Goal: Task Accomplishment & Management: Use online tool/utility

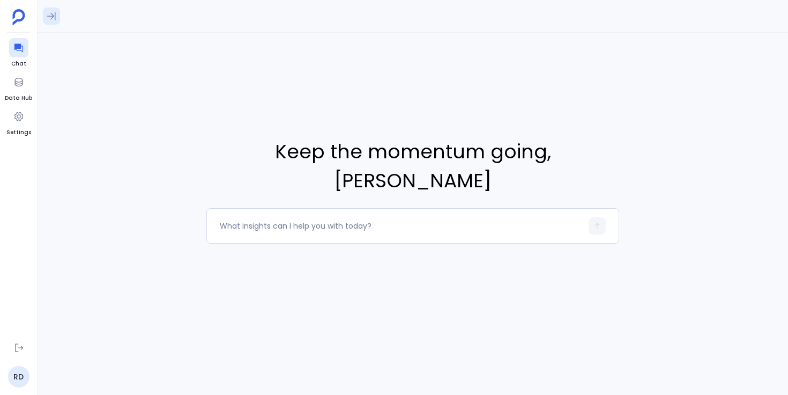
click at [54, 17] on icon at bounding box center [51, 16] width 11 height 11
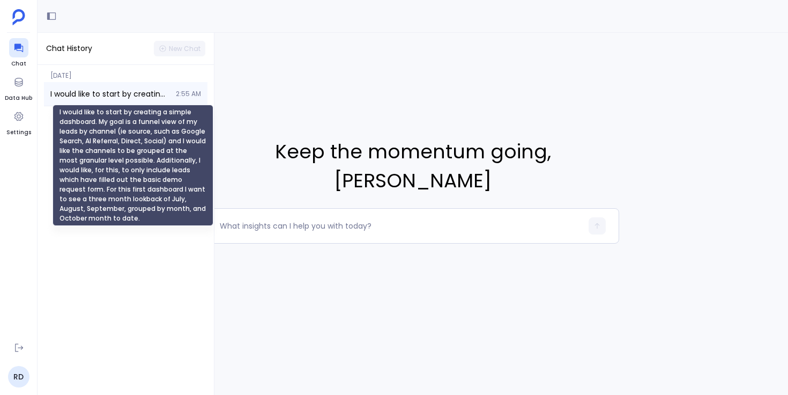
click at [119, 88] on span "I would like to start by creating a simple dashboard. My goal is a funnel view …" at bounding box center [109, 93] width 119 height 11
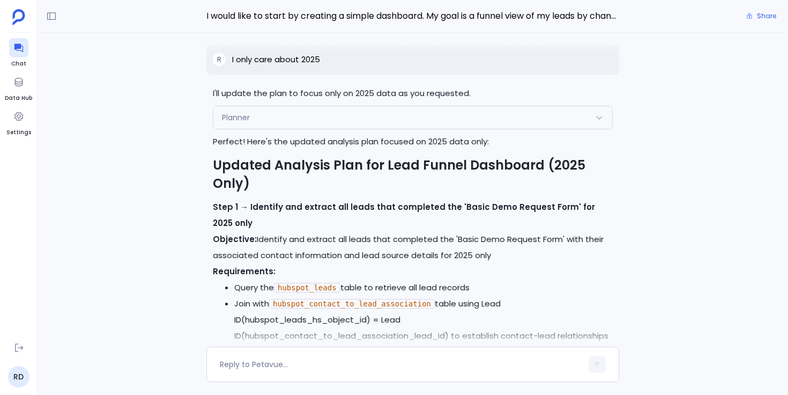
scroll to position [-7305, 0]
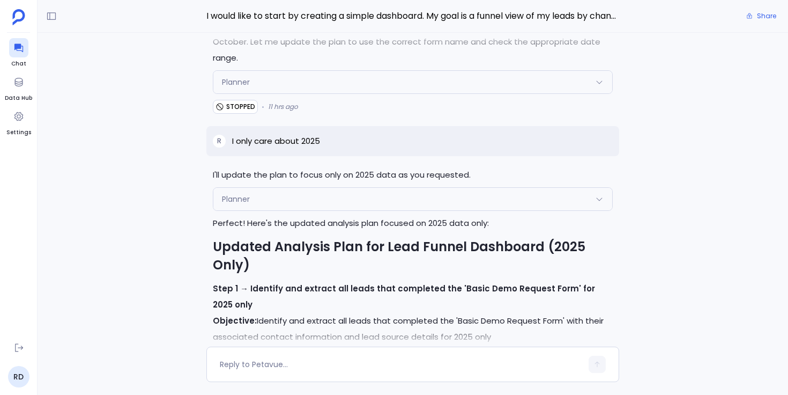
click at [330, 188] on div "Planner" at bounding box center [412, 199] width 399 height 23
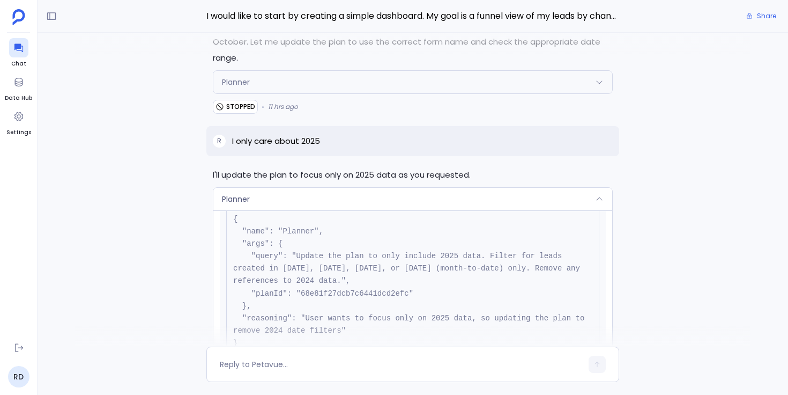
scroll to position [37, 0]
click at [367, 188] on div "Planner" at bounding box center [412, 199] width 399 height 23
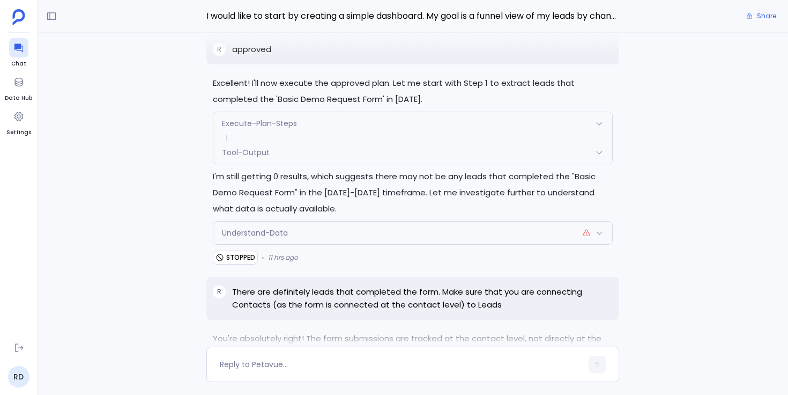
scroll to position [-6160, 0]
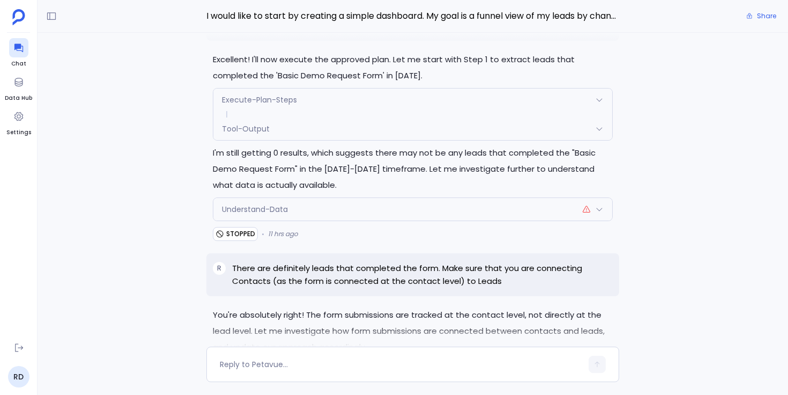
drag, startPoint x: 330, startPoint y: 192, endPoint x: 408, endPoint y: 188, distance: 77.9
click at [407, 262] on p "There are definitely leads that completed the form. Make sure that you are conn…" at bounding box center [422, 275] width 381 height 26
drag, startPoint x: 306, startPoint y: 225, endPoint x: 370, endPoint y: 228, distance: 64.4
click at [370, 307] on p "You're absolutely right! The form submissions are tracked at the contact level,…" at bounding box center [413, 331] width 400 height 48
click at [371, 307] on p "You're absolutely right! The form submissions are tracked at the contact level,…" at bounding box center [413, 331] width 400 height 48
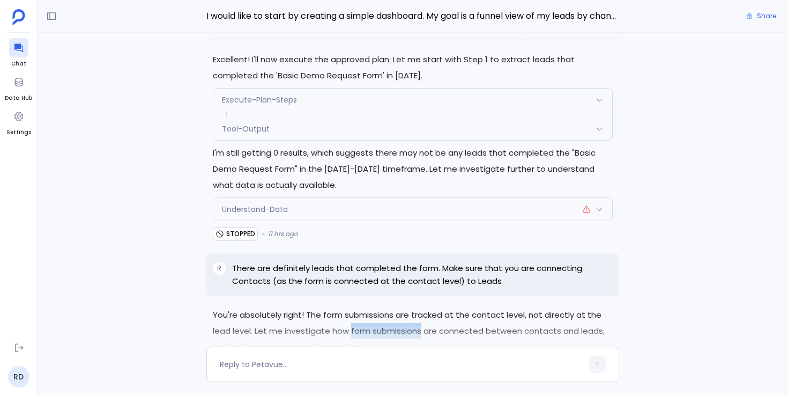
drag, startPoint x: 350, startPoint y: 240, endPoint x: 420, endPoint y: 239, distance: 70.8
click at [420, 307] on p "You're absolutely right! The form submissions are tracked at the contact level,…" at bounding box center [413, 331] width 400 height 48
click at [341, 307] on p "You're absolutely right! The form submissions are tracked at the contact level,…" at bounding box center [413, 331] width 400 height 48
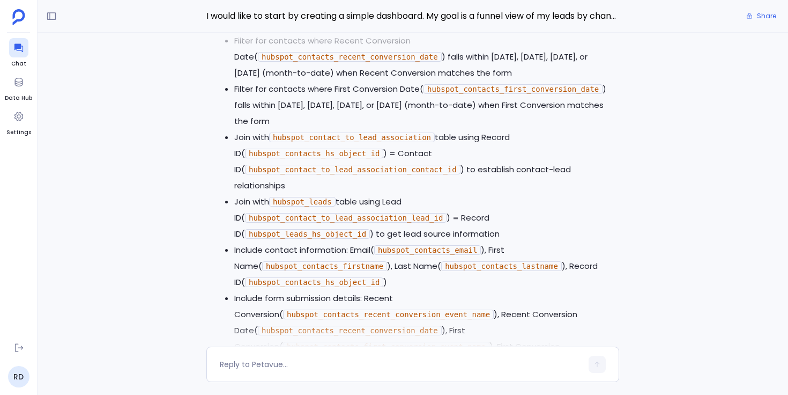
scroll to position [-5498, 0]
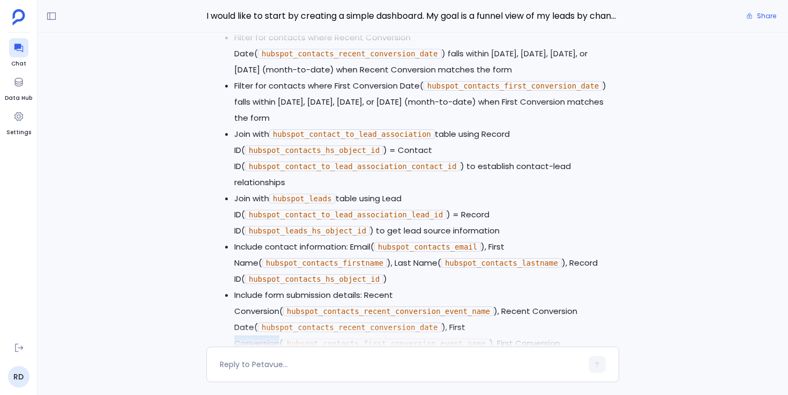
drag, startPoint x: 234, startPoint y: 272, endPoint x: 278, endPoint y: 272, distance: 44.0
click at [278, 287] on li "Include form submission details: Recent Conversion( hubspot_contacts_recent_con…" at bounding box center [423, 327] width 379 height 80
click at [214, 279] on ul "Query the hubspot_contacts table to retrieve all contact records Filter for con…" at bounding box center [413, 214] width 400 height 531
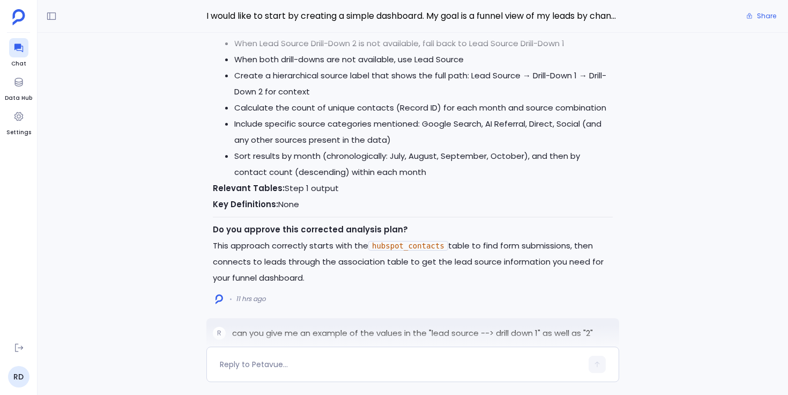
scroll to position [-4855, 0]
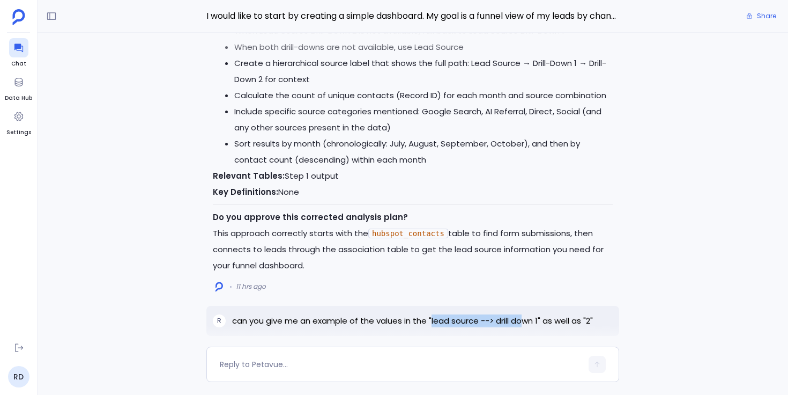
drag, startPoint x: 432, startPoint y: 253, endPoint x: 523, endPoint y: 255, distance: 91.7
click at [523, 314] on p "can you give me an example of the values in the "lead source --> drill down 1" …" at bounding box center [412, 320] width 361 height 13
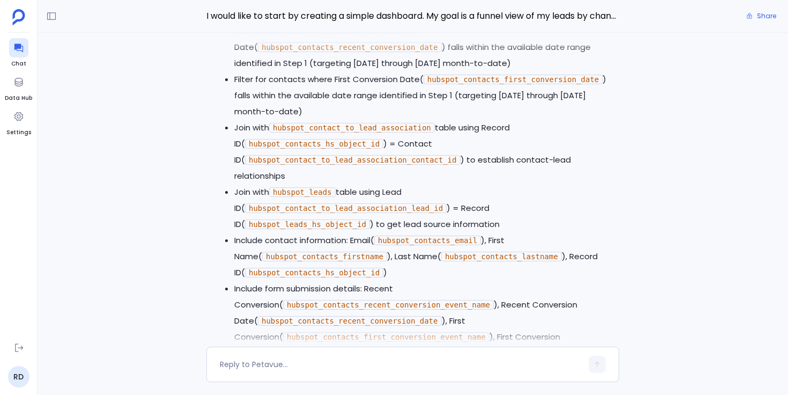
scroll to position [-2936, 0]
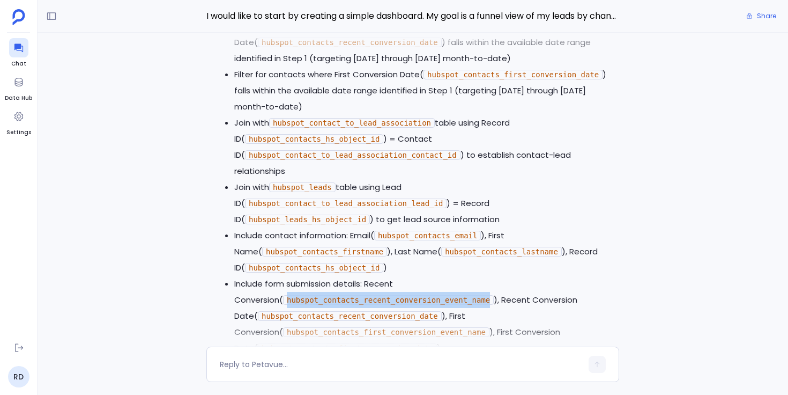
drag, startPoint x: 287, startPoint y: 243, endPoint x: 489, endPoint y: 239, distance: 201.6
click at [489, 295] on code "hubspot_contacts_recent_conversion_event_name" at bounding box center [388, 300] width 211 height 10
click at [460, 295] on code "hubspot_contacts_recent_conversion_event_name" at bounding box center [388, 300] width 211 height 10
drag, startPoint x: 287, startPoint y: 246, endPoint x: 491, endPoint y: 244, distance: 203.2
click at [491, 295] on code "hubspot_contacts_recent_conversion_event_name" at bounding box center [388, 300] width 211 height 10
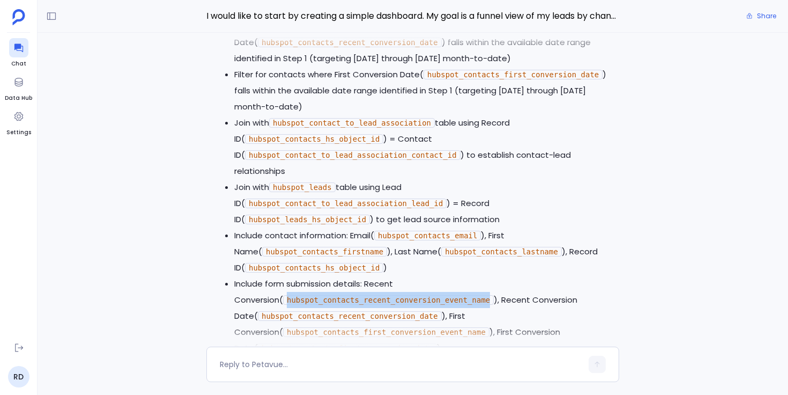
click at [464, 295] on code "hubspot_contacts_recent_conversion_event_name" at bounding box center [388, 300] width 211 height 10
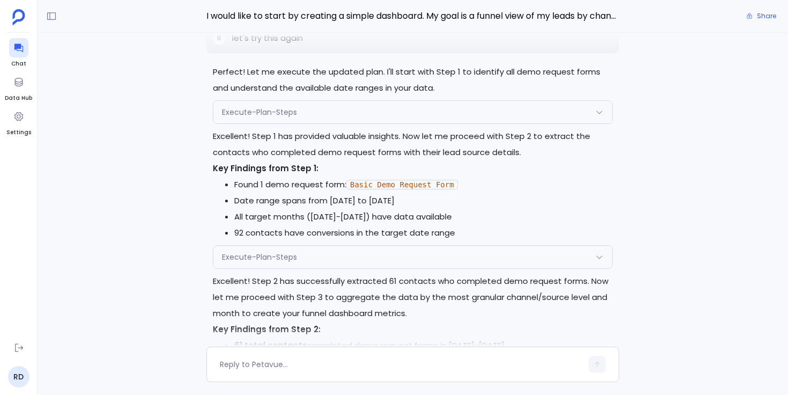
scroll to position [-1910, 0]
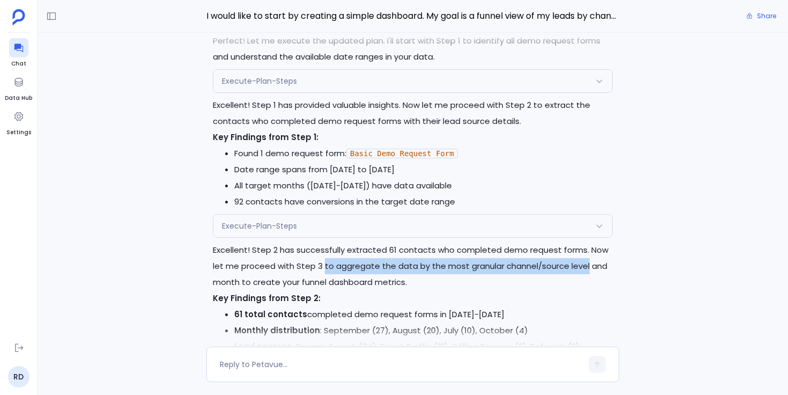
drag, startPoint x: 323, startPoint y: 213, endPoint x: 584, endPoint y: 212, distance: 261.1
click at [584, 242] on p "Excellent! Step 2 has successfully extracted 61 contacts who completed demo req…" at bounding box center [413, 266] width 400 height 48
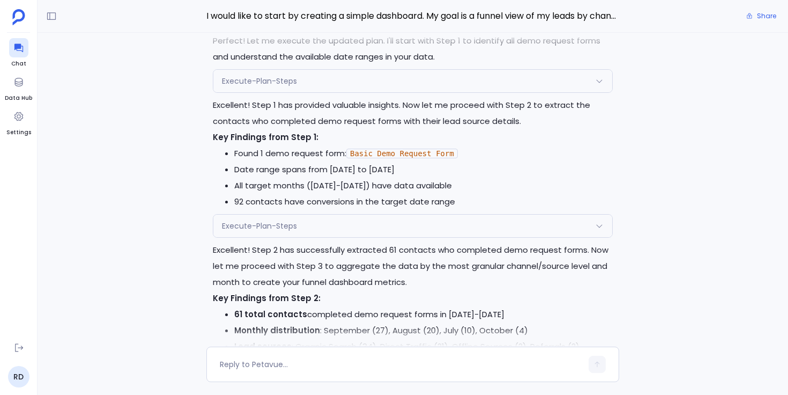
click at [436, 242] on p "Excellent! Step 2 has successfully extracted 61 contacts who completed demo req…" at bounding box center [413, 266] width 400 height 48
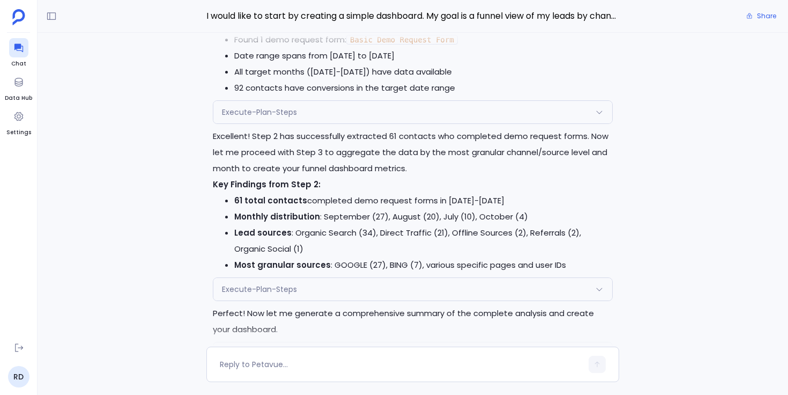
scroll to position [-1793, 0]
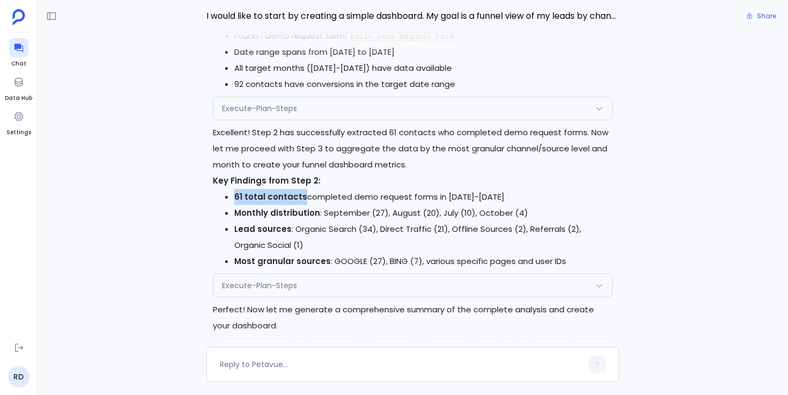
drag, startPoint x: 235, startPoint y: 145, endPoint x: 301, endPoint y: 143, distance: 66.5
click at [301, 189] on li "61 total contacts completed demo request forms in July-October 2025" at bounding box center [423, 197] width 379 height 16
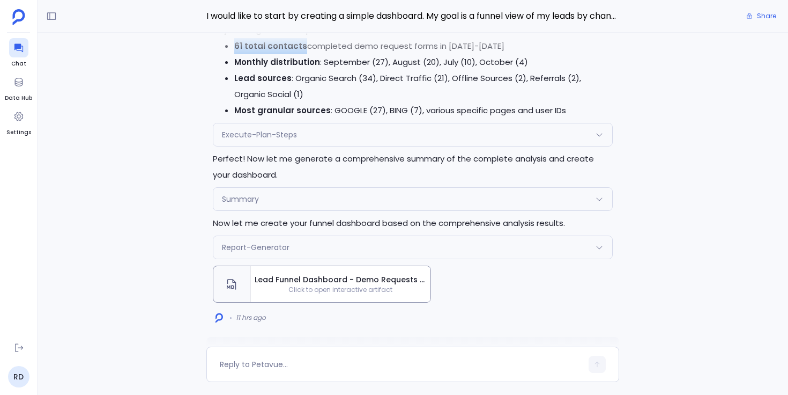
scroll to position [-1620, 0]
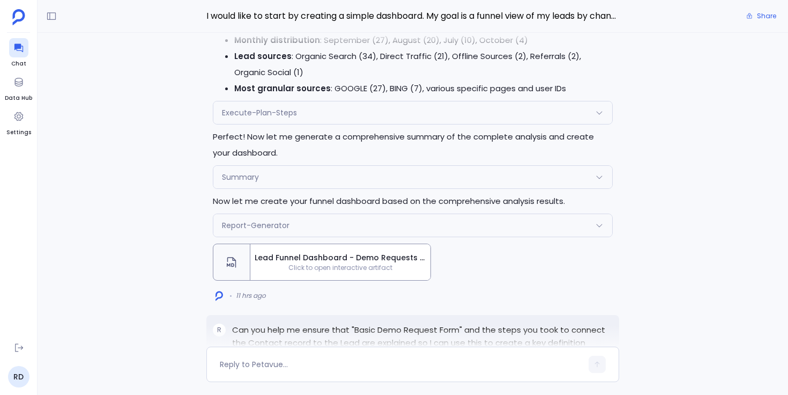
click at [331, 263] on span "Click to open interactive artifact" at bounding box center [340, 267] width 180 height 9
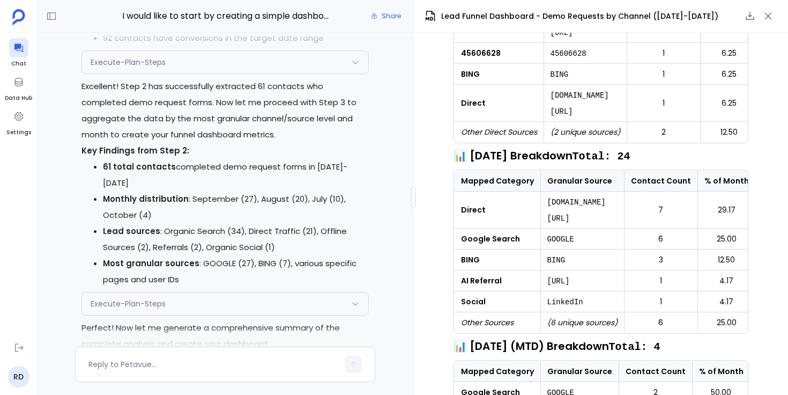
scroll to position [772, 0]
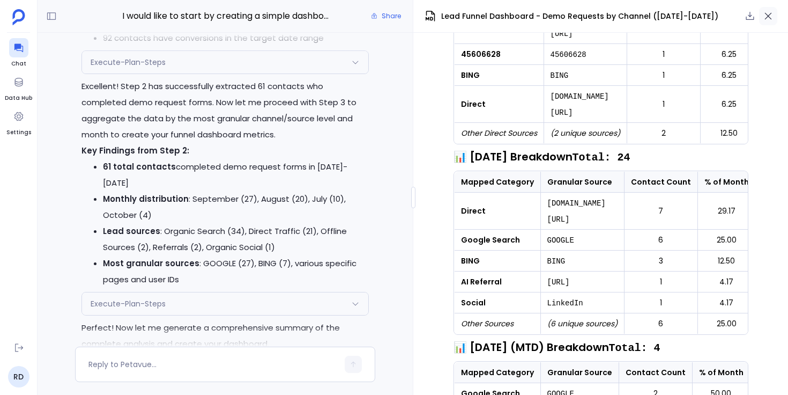
click at [768, 19] on icon "button" at bounding box center [768, 16] width 11 height 11
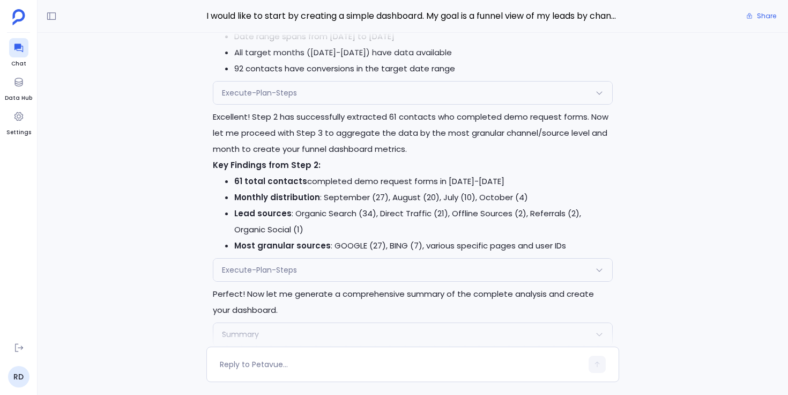
scroll to position [-1779, 0]
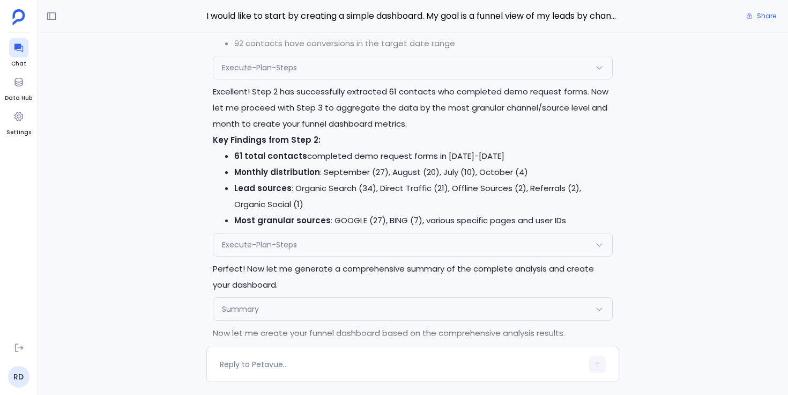
click at [438, 233] on div "Execute-Plan-Steps" at bounding box center [412, 244] width 399 height 23
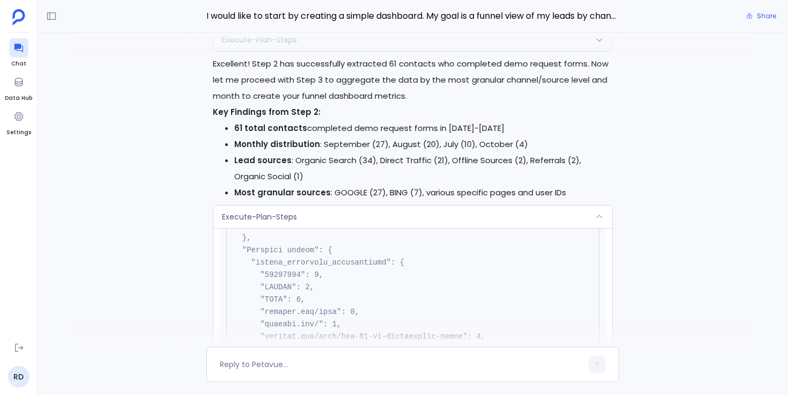
scroll to position [673, 0]
click at [455, 205] on div "Execute-Plan-Steps" at bounding box center [412, 216] width 399 height 23
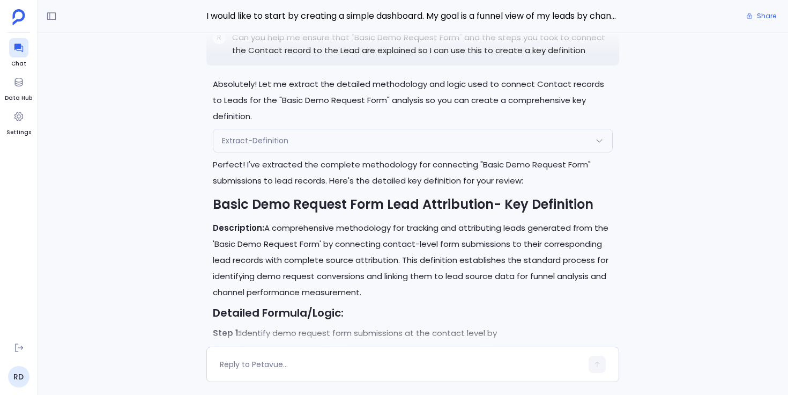
scroll to position [-1326, 0]
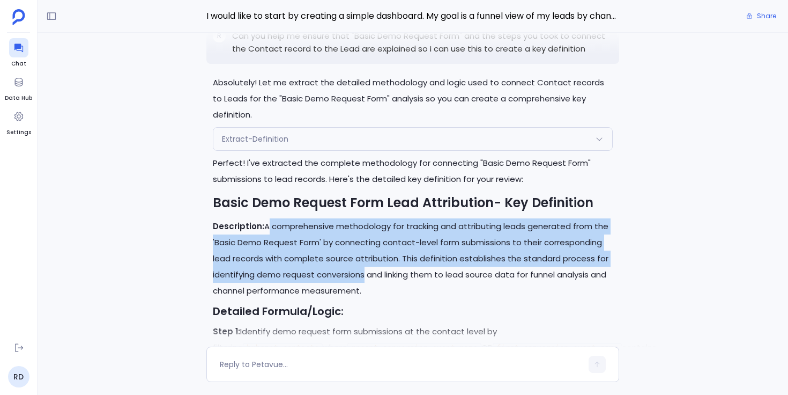
drag, startPoint x: 264, startPoint y: 173, endPoint x: 362, endPoint y: 222, distance: 109.6
click at [362, 222] on p "Description: A comprehensive methodology for tracking and attributing leads gen…" at bounding box center [413, 258] width 400 height 80
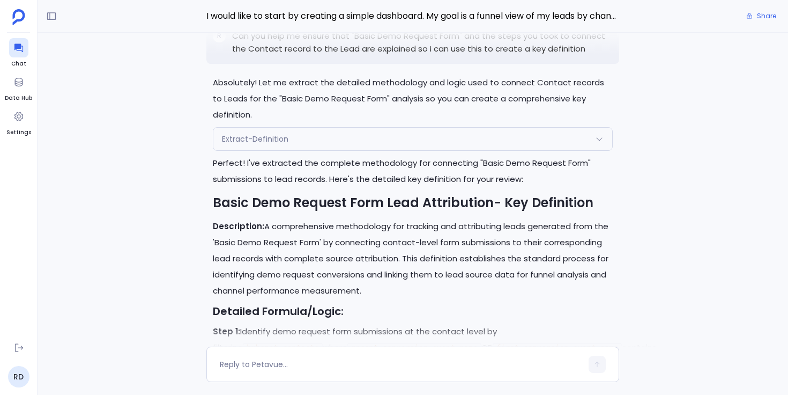
click at [372, 235] on p "Description: A comprehensive methodology for tracking and attributing leads gen…" at bounding box center [413, 258] width 400 height 80
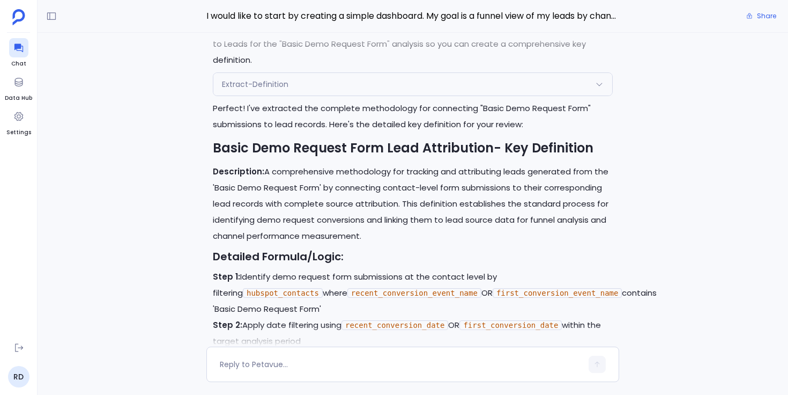
scroll to position [-1260, 0]
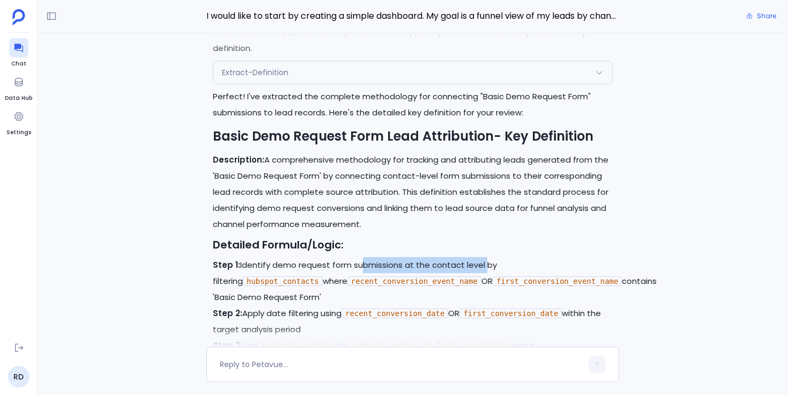
drag, startPoint x: 356, startPoint y: 212, endPoint x: 481, endPoint y: 209, distance: 125.0
click at [481, 257] on p "Step 1: Identify demo request form submissions at the contact level by filterin…" at bounding box center [413, 281] width 400 height 48
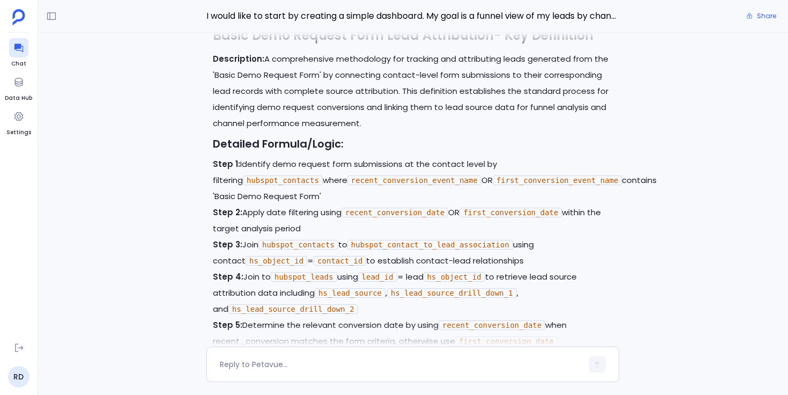
scroll to position [-1159, 0]
drag, startPoint x: 446, startPoint y: 275, endPoint x: 542, endPoint y: 274, distance: 95.4
click at [542, 320] on code "recent_conversion_date" at bounding box center [492, 325] width 107 height 10
click at [501, 320] on code "recent_conversion_date" at bounding box center [492, 325] width 107 height 10
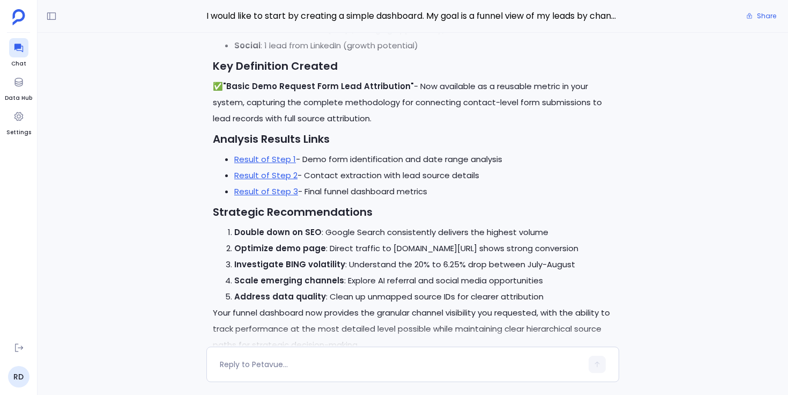
scroll to position [-48, 0]
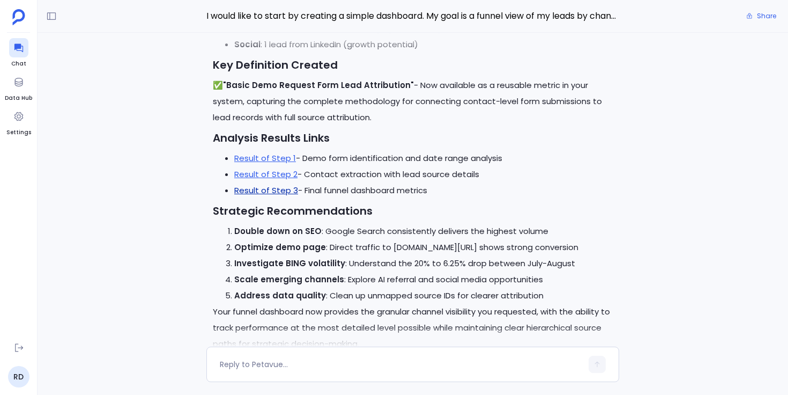
click at [283, 189] on link "Result of Step 3" at bounding box center [266, 189] width 64 height 11
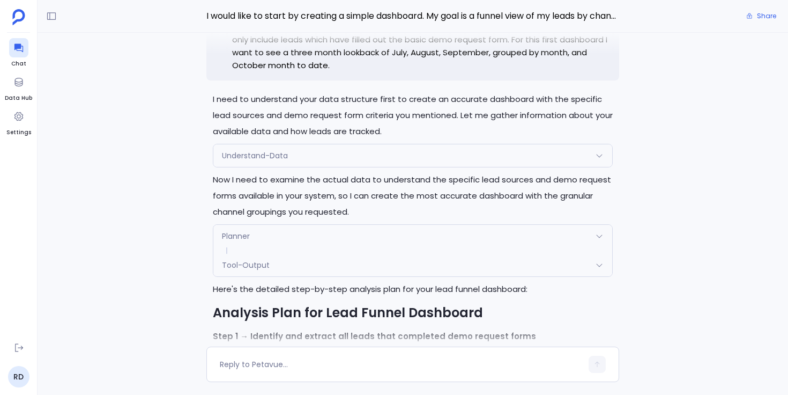
scroll to position [-9120, 0]
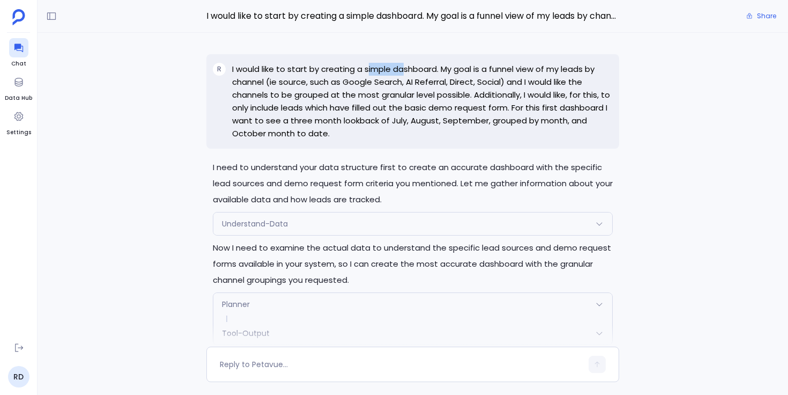
drag, startPoint x: 367, startPoint y: 69, endPoint x: 406, endPoint y: 72, distance: 39.9
click at [405, 72] on p "I would like to start by creating a simple dashboard. My goal is a funnel view …" at bounding box center [422, 101] width 381 height 77
click at [406, 72] on p "I would like to start by creating a simple dashboard. My goal is a funnel view …" at bounding box center [422, 101] width 381 height 77
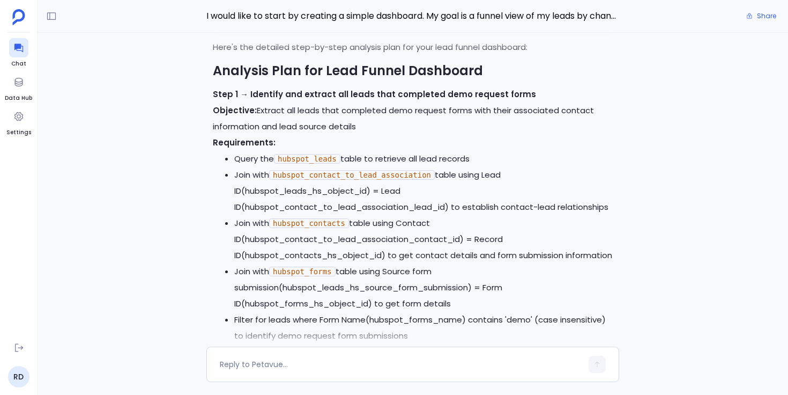
scroll to position [-8727, 0]
drag, startPoint x: 276, startPoint y: 190, endPoint x: 329, endPoint y: 192, distance: 53.1
click at [328, 266] on code "hubspot_forms" at bounding box center [302, 271] width 66 height 10
click at [353, 263] on li "Join with hubspot_forms table using Source form submission(hubspot_leads_hs_sou…" at bounding box center [423, 287] width 379 height 48
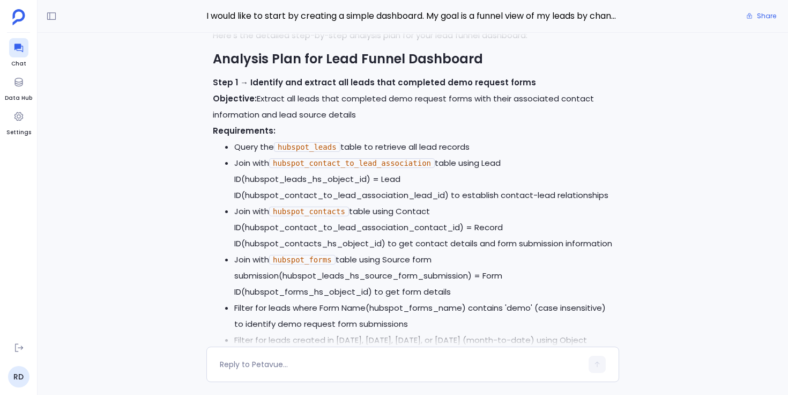
drag, startPoint x: 509, startPoint y: 227, endPoint x: 525, endPoint y: 227, distance: 16.6
click at [525, 300] on li "Filter for leads where Form Name(hubspot_forms_name) contains 'demo' (case inse…" at bounding box center [423, 316] width 379 height 32
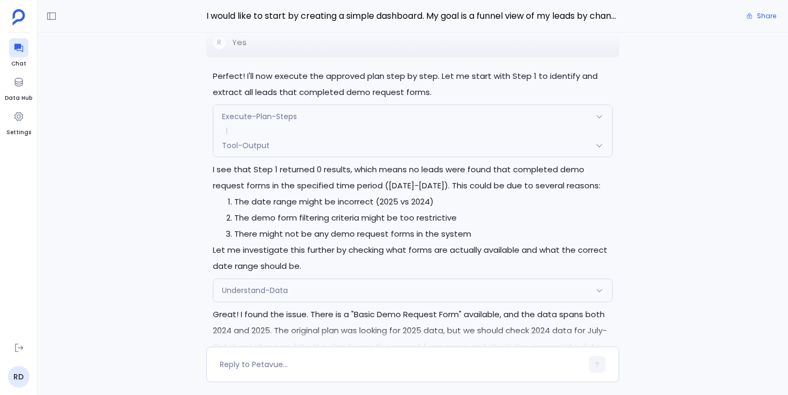
scroll to position [-7720, 0]
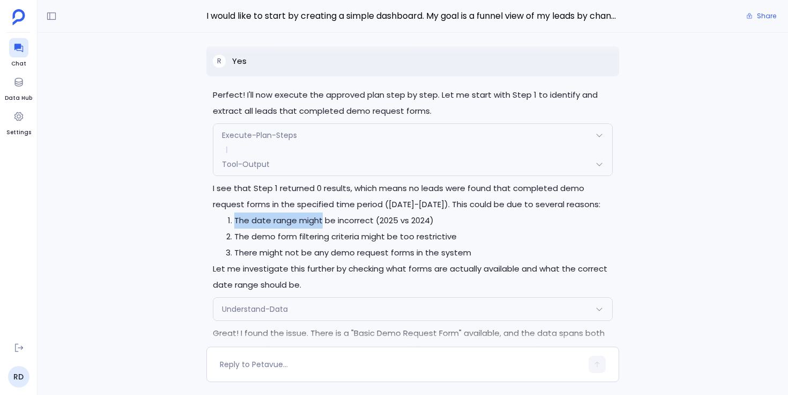
drag, startPoint x: 235, startPoint y: 142, endPoint x: 322, endPoint y: 143, distance: 86.9
click at [322, 212] on li "The date range might be incorrect (2025 vs 2024)" at bounding box center [423, 220] width 379 height 16
click at [317, 228] on li "The demo form filtering criteria might be too restrictive" at bounding box center [423, 236] width 379 height 16
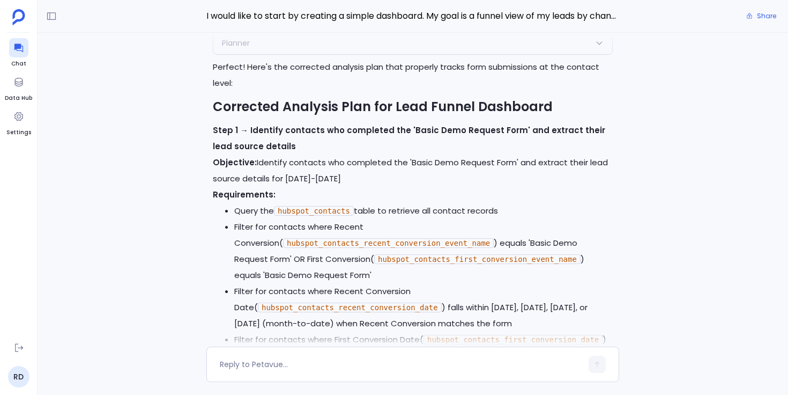
scroll to position [-5743, 0]
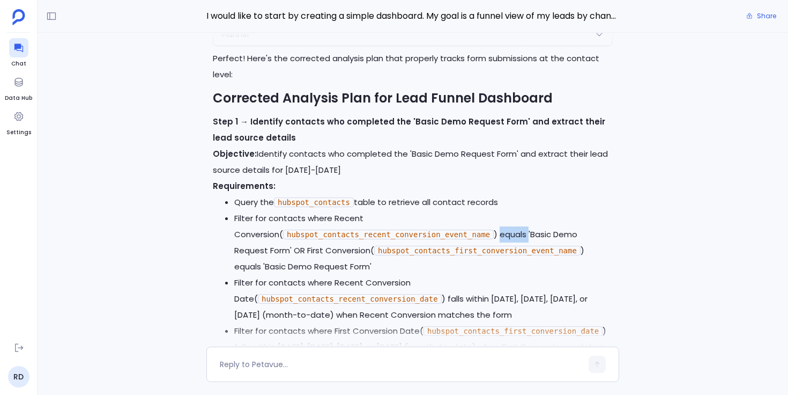
drag, startPoint x: 502, startPoint y: 145, endPoint x: 529, endPoint y: 145, distance: 27.3
click at [529, 210] on li "Filter for contacts where Recent Conversion( hubspot_contacts_recent_conversion…" at bounding box center [423, 242] width 379 height 64
click at [530, 210] on li "Filter for contacts where Recent Conversion( hubspot_contacts_recent_conversion…" at bounding box center [423, 242] width 379 height 64
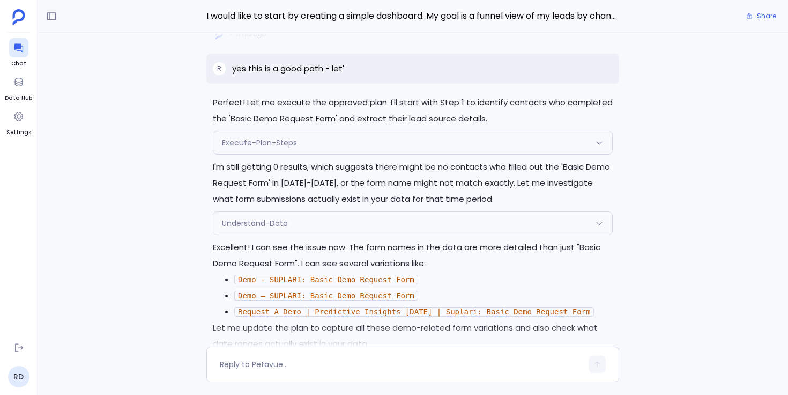
scroll to position [-3799, 0]
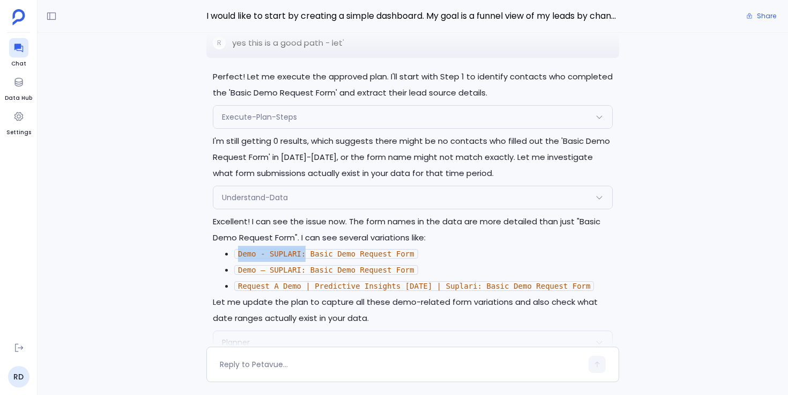
drag, startPoint x: 240, startPoint y: 193, endPoint x: 309, endPoint y: 198, distance: 69.3
click at [308, 246] on li "Demo - SUPLARI: Basic Demo Request Form" at bounding box center [423, 254] width 379 height 16
click at [309, 246] on li "Demo - SUPLARI: Basic Demo Request Form" at bounding box center [423, 254] width 379 height 16
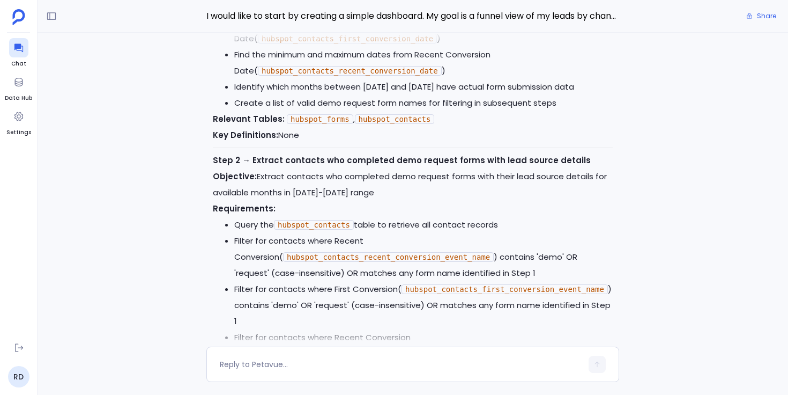
scroll to position [-3231, 0]
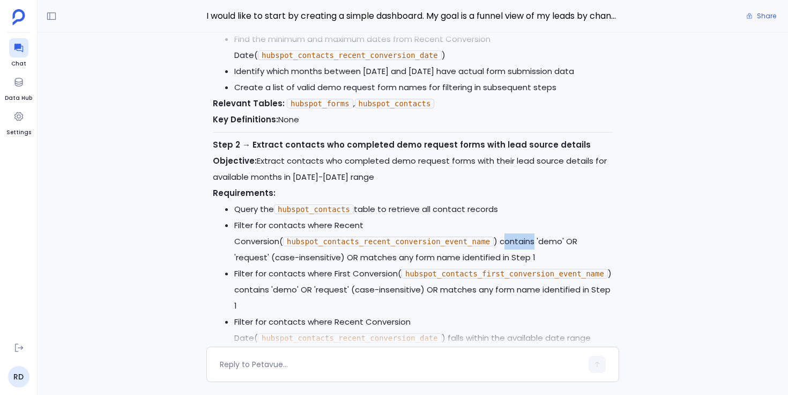
drag, startPoint x: 506, startPoint y: 199, endPoint x: 534, endPoint y: 198, distance: 28.4
click at [533, 217] on li "Filter for contacts where Recent Conversion( hubspot_contacts_recent_conversion…" at bounding box center [423, 241] width 379 height 48
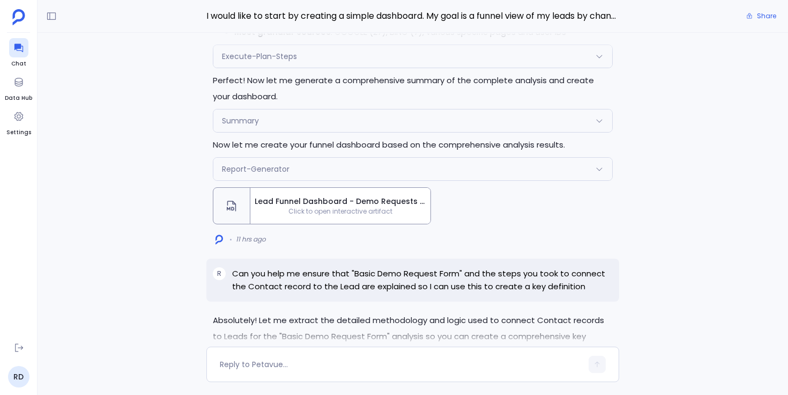
scroll to position [-1520, 0]
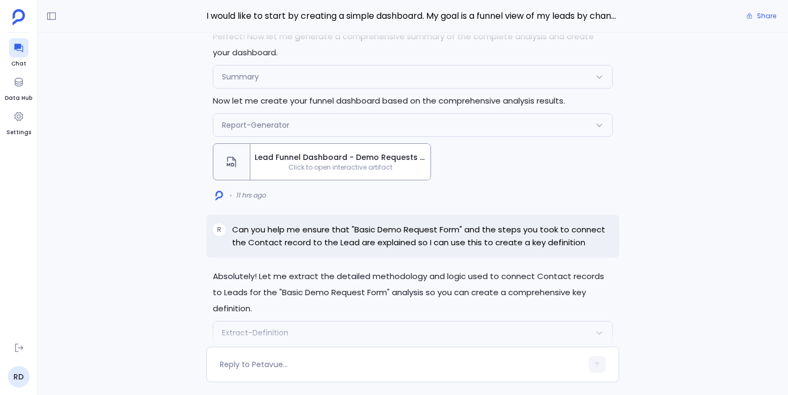
click at [343, 163] on span "Click to open interactive artifact" at bounding box center [340, 167] width 180 height 9
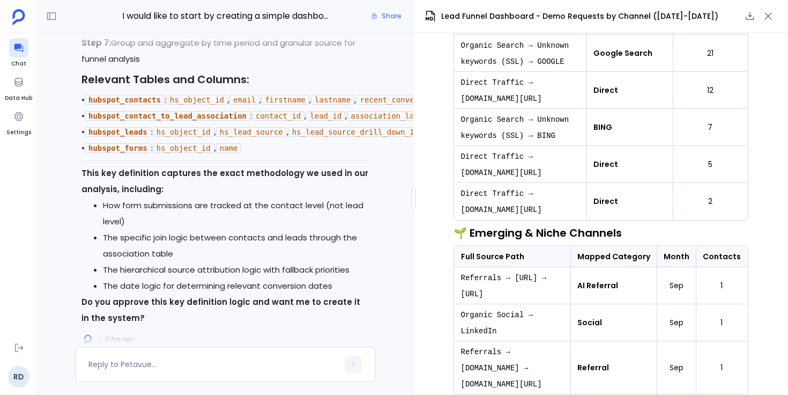
scroll to position [-1003, 0]
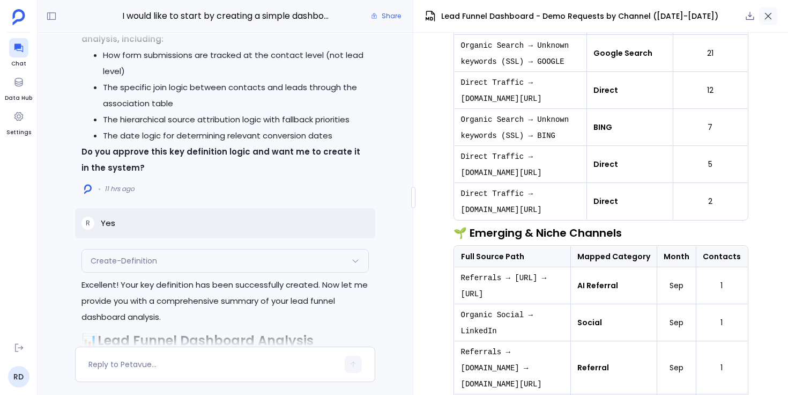
click at [771, 17] on icon "button" at bounding box center [768, 16] width 11 height 11
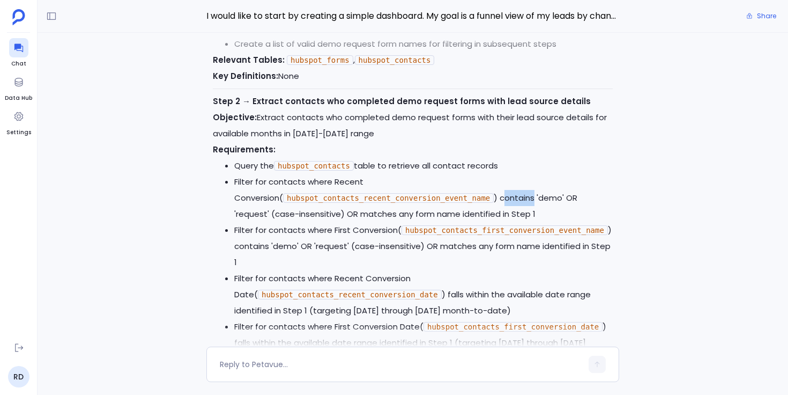
scroll to position [-3187, 0]
click at [180, 210] on div "Create-Definition Request Response ✅ Key definition has been successfully creat…" at bounding box center [413, 190] width 751 height 314
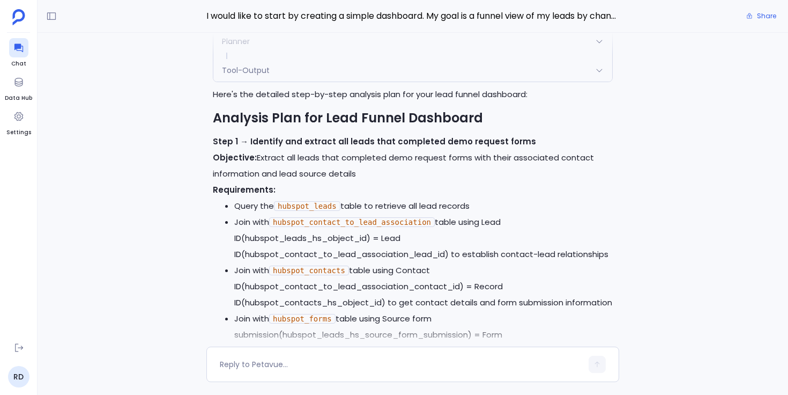
scroll to position [-9120, 0]
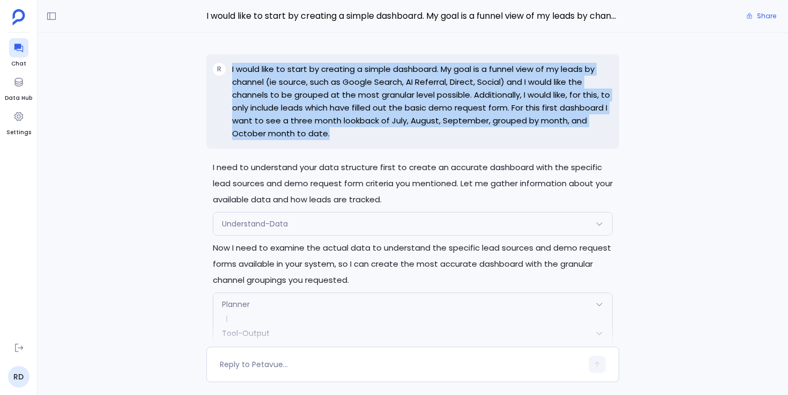
drag, startPoint x: 232, startPoint y: 69, endPoint x: 361, endPoint y: 131, distance: 143.9
click at [361, 131] on p "I would like to start by creating a simple dashboard. My goal is a funnel view …" at bounding box center [422, 101] width 381 height 77
copy p "I would like to start by creating a simple dashboard. My goal is a funnel view …"
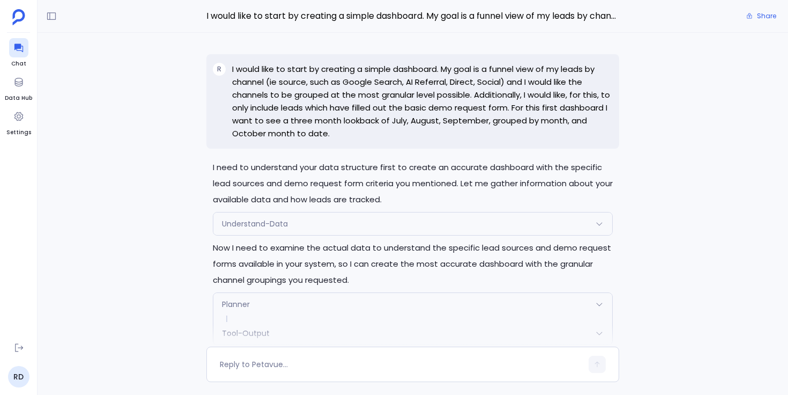
click at [117, 294] on div "Create-Definition Request Response ✅ Key definition has been successfully creat…" at bounding box center [413, 190] width 751 height 314
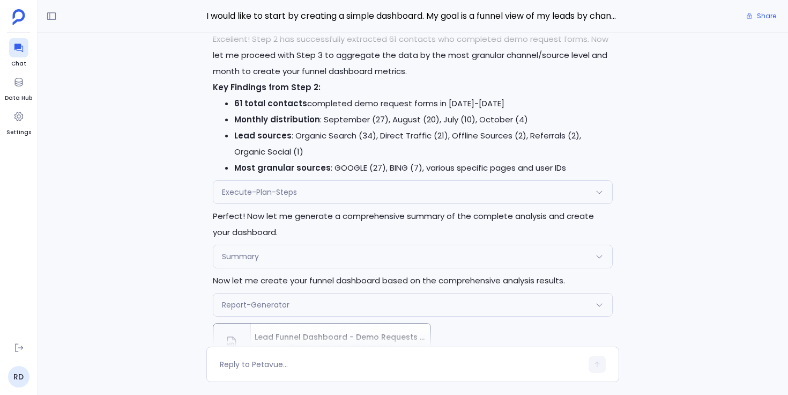
scroll to position [-1698, 0]
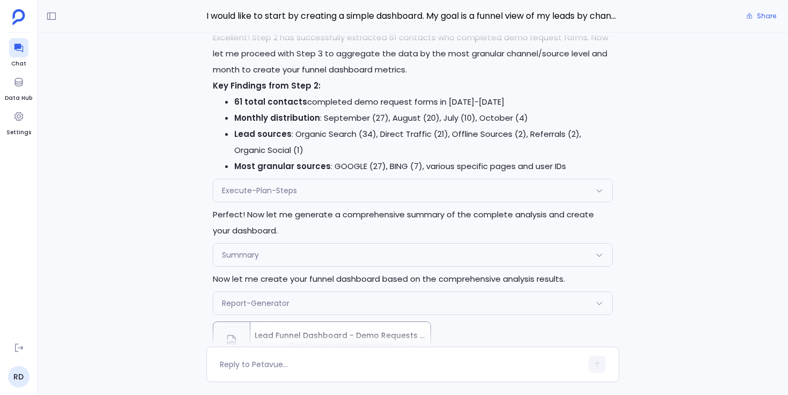
click at [252, 322] on div "Lead Funnel Dashboard - Demo Requests by Channel (July-October 2025) Click to o…" at bounding box center [340, 340] width 180 height 36
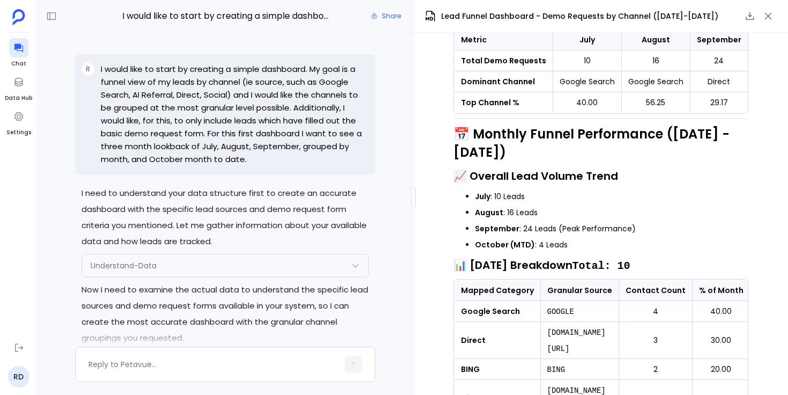
scroll to position [-11368, 0]
drag, startPoint x: 225, startPoint y: 70, endPoint x: 306, endPoint y: 69, distance: 80.4
click at [306, 69] on p "I would like to start by creating a simple dashboard. My goal is a funnel view …" at bounding box center [235, 114] width 268 height 103
click at [277, 94] on p "I would like to start by creating a simple dashboard. My goal is a funnel view …" at bounding box center [235, 114] width 268 height 103
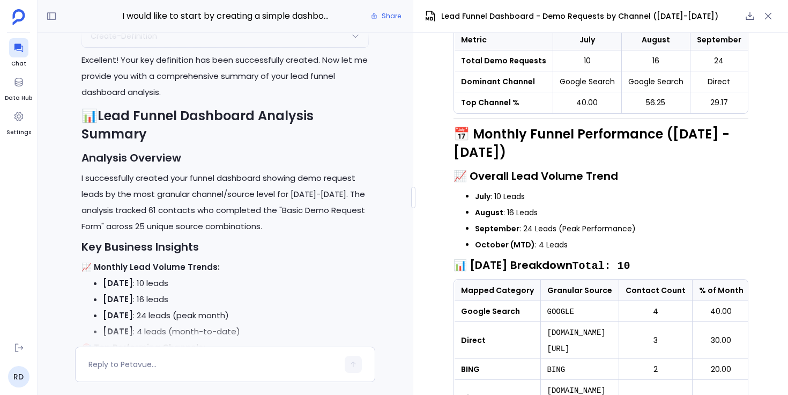
scroll to position [-780, 0]
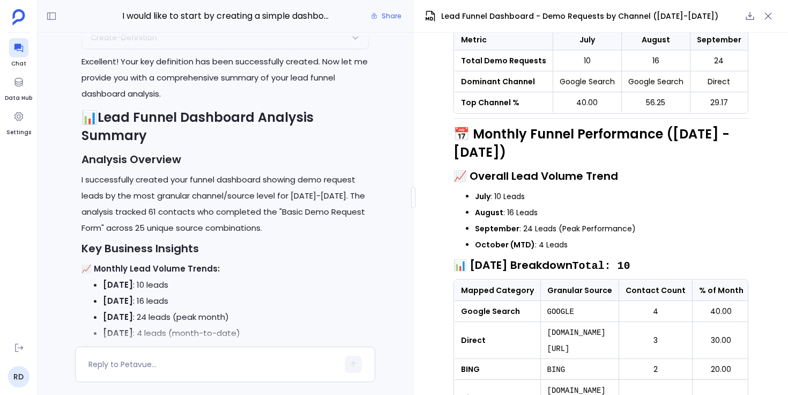
drag, startPoint x: 300, startPoint y: 230, endPoint x: 81, endPoint y: 182, distance: 223.5
click at [81, 182] on p "I successfully created your funnel dashboard showing demo request leads by the …" at bounding box center [224, 204] width 287 height 64
click at [283, 253] on h3 "Key Business Insights" at bounding box center [224, 248] width 287 height 16
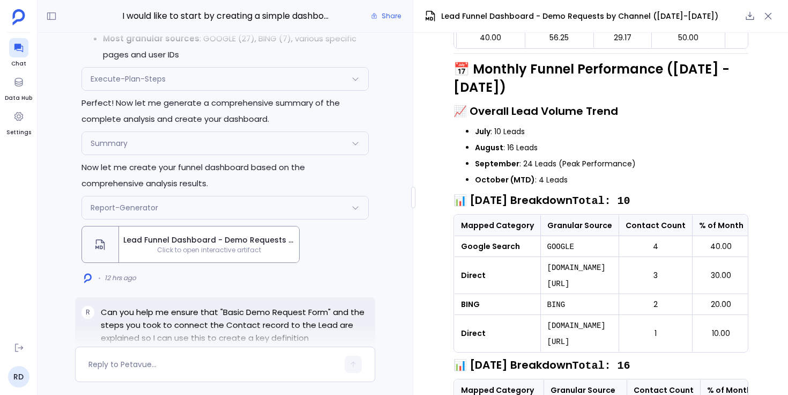
scroll to position [-2208, 0]
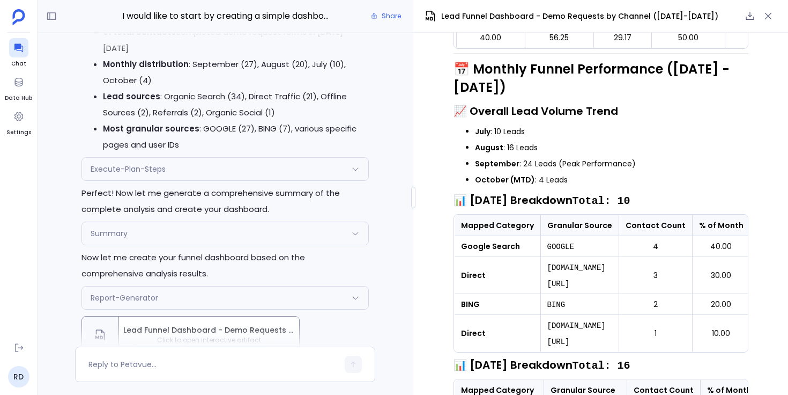
click at [286, 286] on div "Report-Generator" at bounding box center [225, 297] width 286 height 23
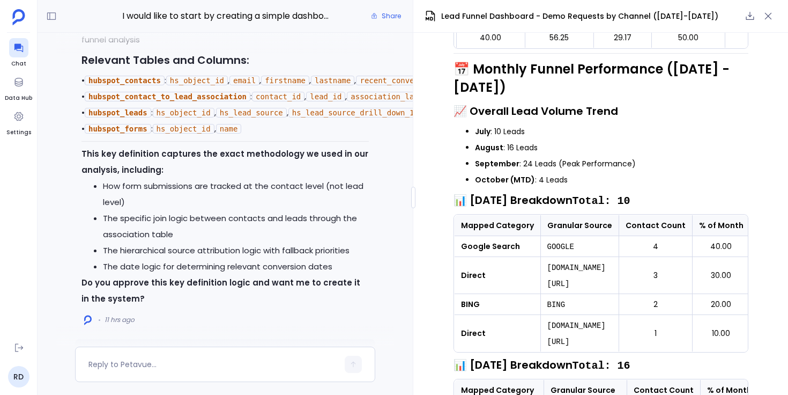
scroll to position [-1128, 0]
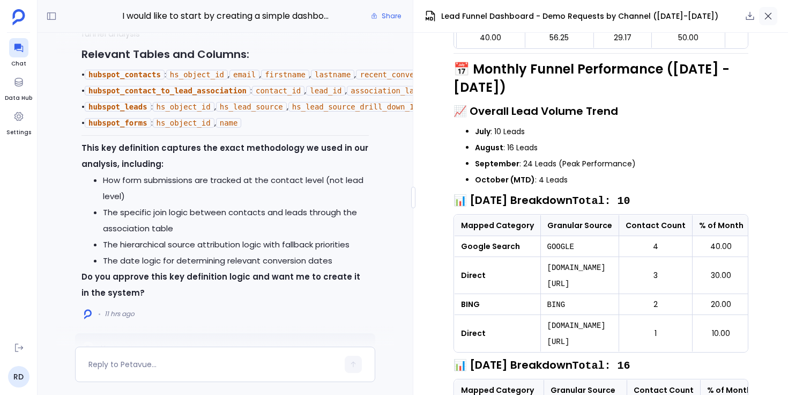
click at [772, 21] on icon "button" at bounding box center [768, 16] width 11 height 11
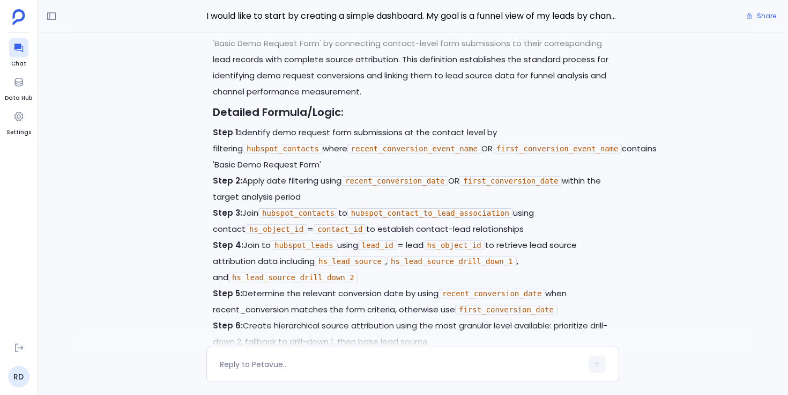
scroll to position [673, 0]
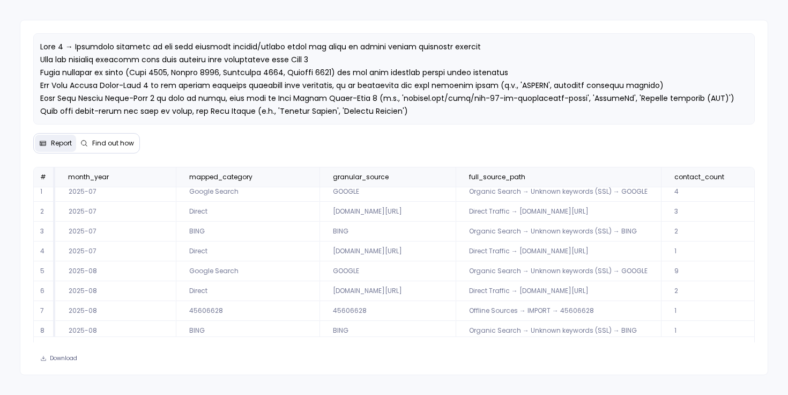
scroll to position [48, 0]
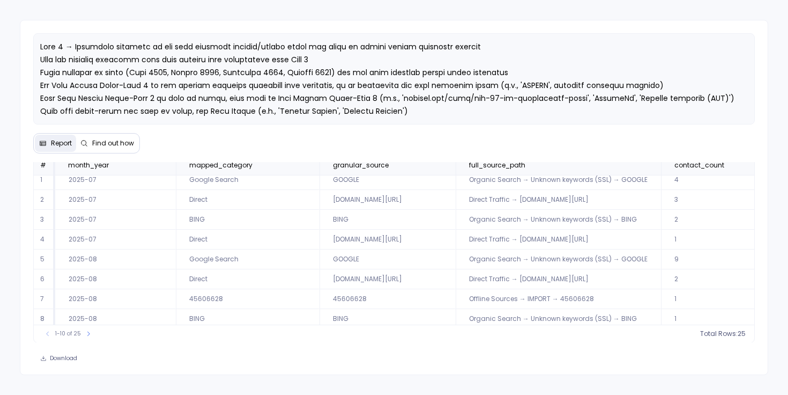
click at [392, 338] on div "1-10 of 25 Total Rows: 25" at bounding box center [394, 333] width 721 height 18
